Goal: Information Seeking & Learning: Compare options

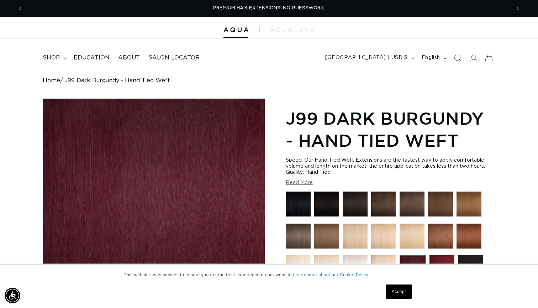
click at [328, 232] on img at bounding box center [326, 235] width 25 height 25
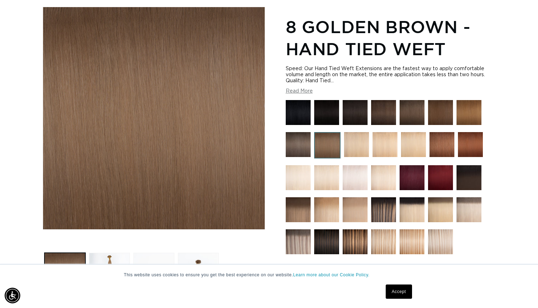
scroll to position [0, 975]
click at [293, 242] on img at bounding box center [298, 241] width 25 height 25
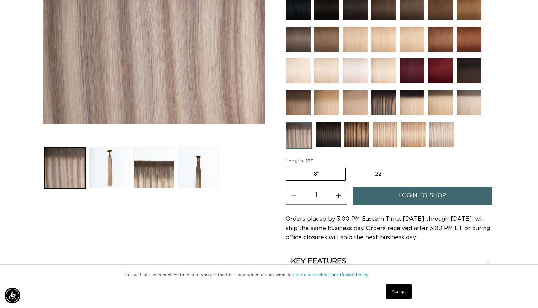
scroll to position [199, 0]
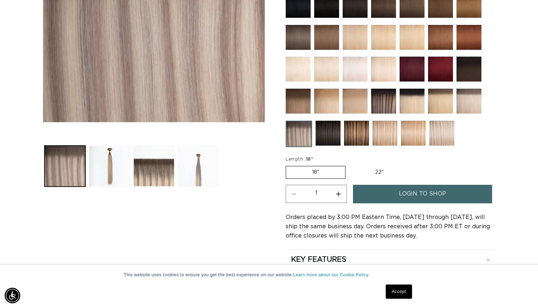
click at [186, 173] on button "Load image 4 in gallery view" at bounding box center [198, 166] width 41 height 41
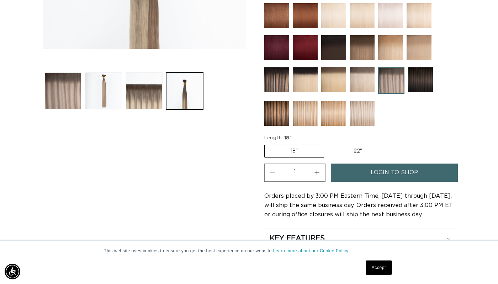
scroll to position [0, 895]
